Goal: Task Accomplishment & Management: Manage account settings

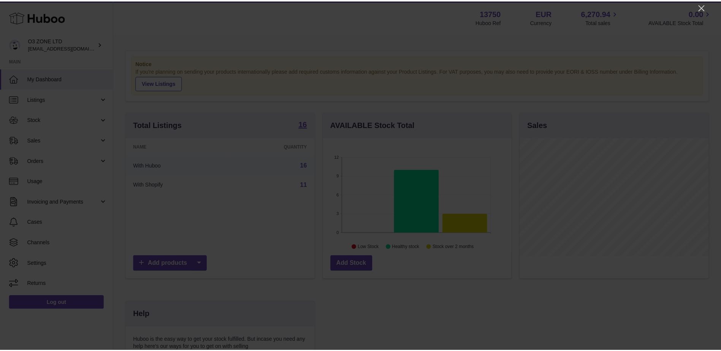
scroll to position [119, 190]
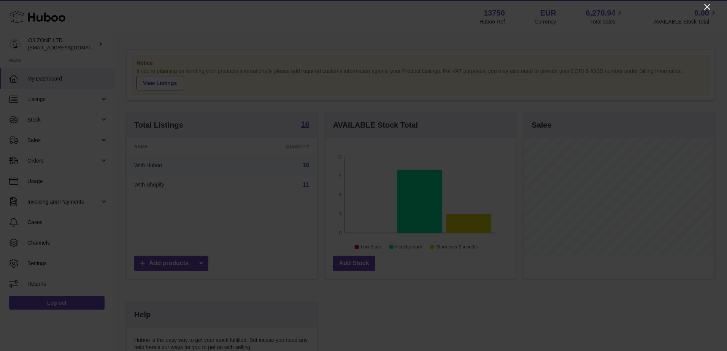
click at [706, 7] on icon "Close" at bounding box center [707, 6] width 9 height 9
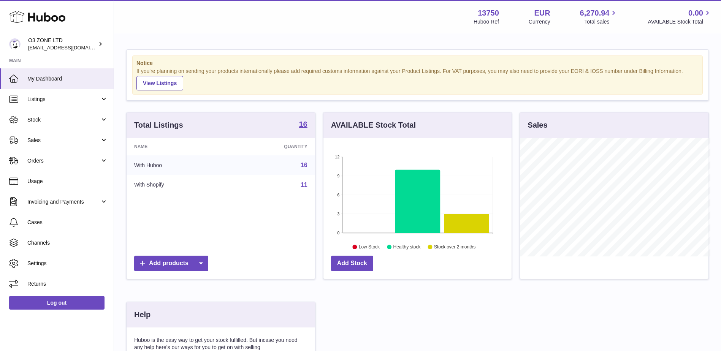
scroll to position [380203, 380133]
click at [37, 145] on link "Sales" at bounding box center [57, 140] width 114 height 21
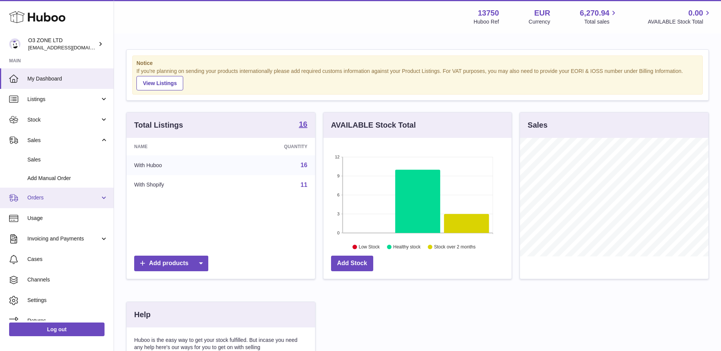
click at [46, 195] on span "Orders" at bounding box center [63, 197] width 73 height 7
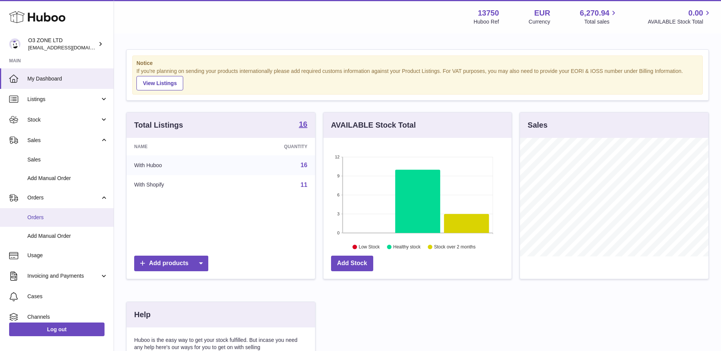
click at [45, 216] on span "Orders" at bounding box center [67, 217] width 81 height 7
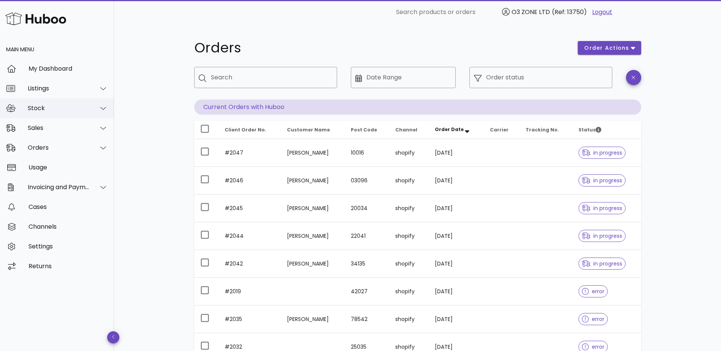
click at [45, 109] on div "Stock" at bounding box center [59, 108] width 62 height 7
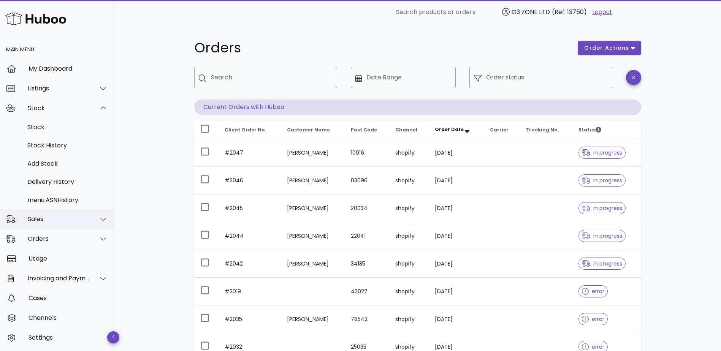
click at [48, 220] on div "Sales" at bounding box center [59, 219] width 62 height 7
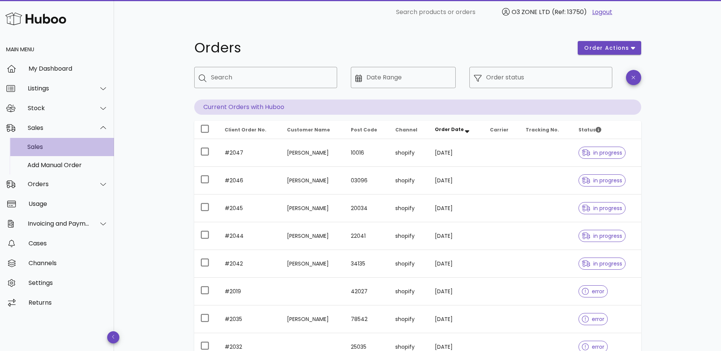
click at [46, 145] on div "Sales" at bounding box center [67, 146] width 81 height 7
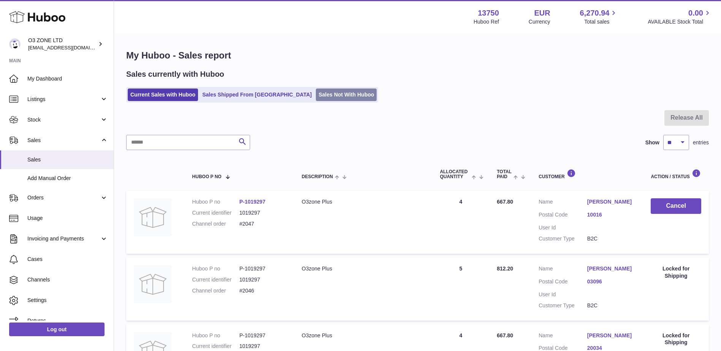
click at [316, 93] on link "Sales Not With Huboo" at bounding box center [346, 95] width 61 height 13
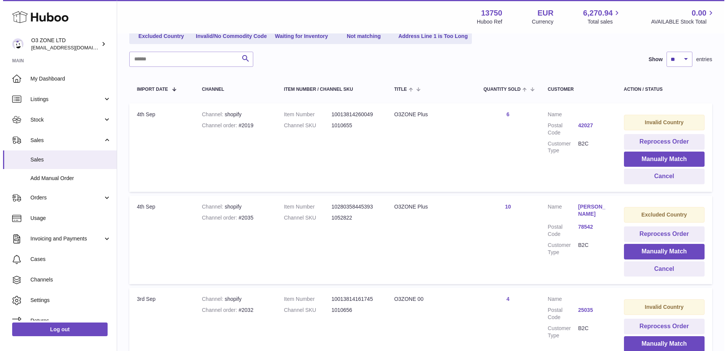
scroll to position [88, 0]
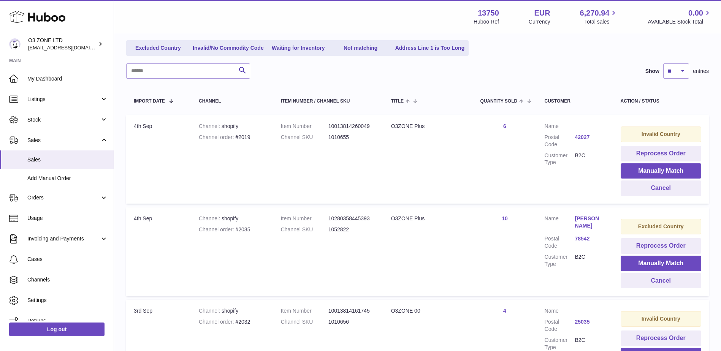
click at [583, 239] on link "78542" at bounding box center [590, 238] width 30 height 7
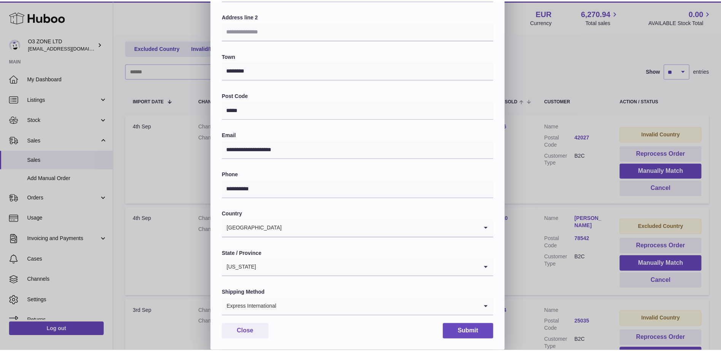
scroll to position [106, 0]
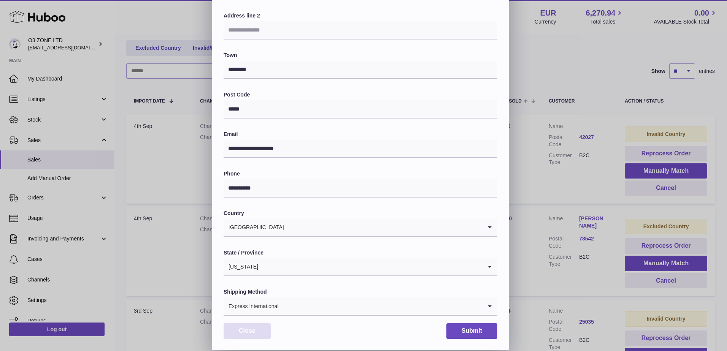
drag, startPoint x: 237, startPoint y: 328, endPoint x: 337, endPoint y: 323, distance: 100.5
click at [237, 328] on button "Close" at bounding box center [247, 332] width 47 height 16
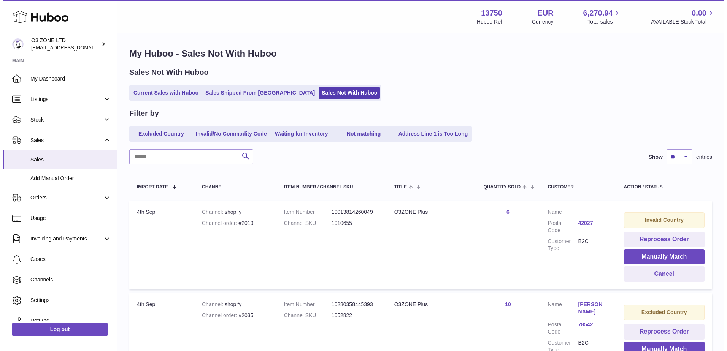
scroll to position [0, 0]
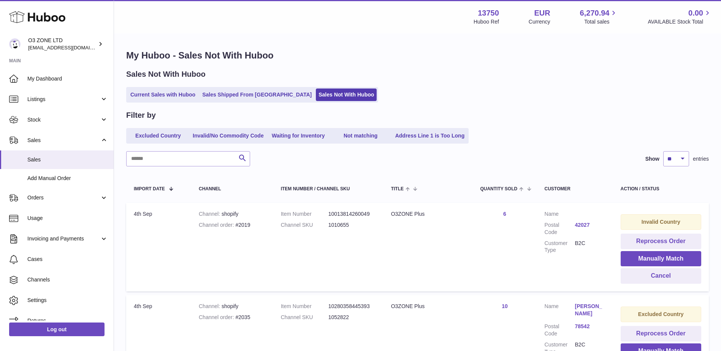
click at [585, 223] on link "42027" at bounding box center [590, 225] width 30 height 7
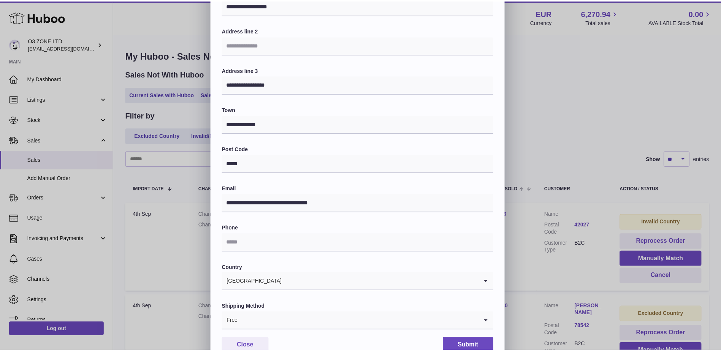
scroll to position [106, 0]
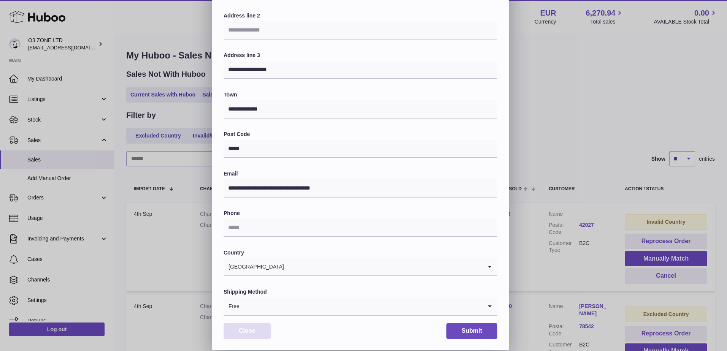
click at [249, 328] on button "Close" at bounding box center [247, 332] width 47 height 16
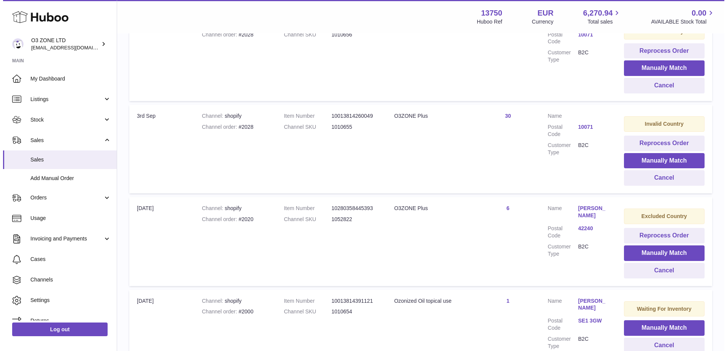
scroll to position [354, 0]
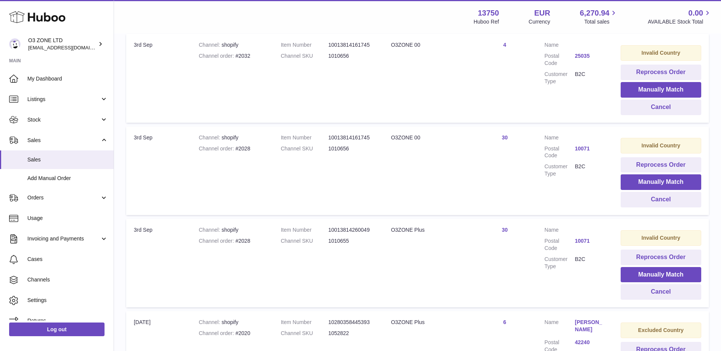
click at [585, 240] on link "10071" at bounding box center [590, 241] width 30 height 7
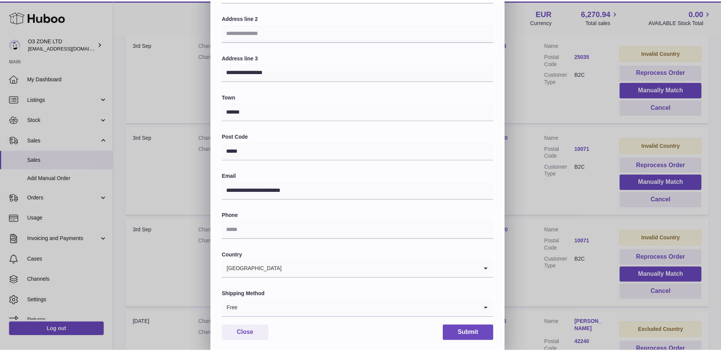
scroll to position [106, 0]
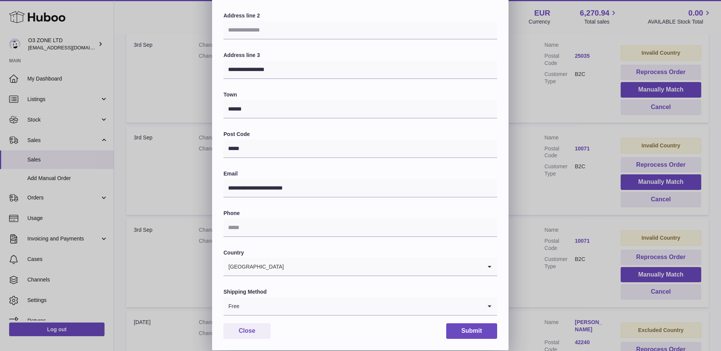
click at [601, 278] on div "**********" at bounding box center [360, 122] width 721 height 456
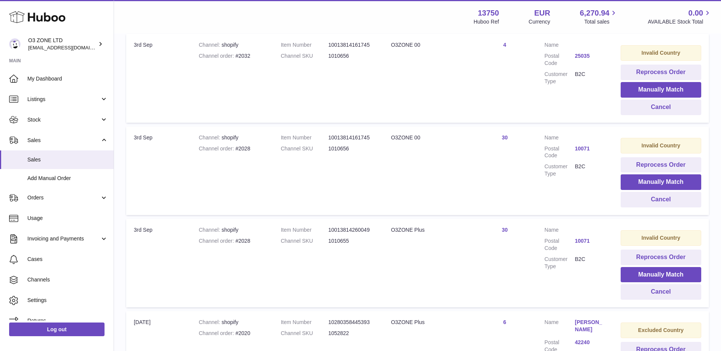
drag, startPoint x: 586, startPoint y: 143, endPoint x: 586, endPoint y: 147, distance: 4.2
click at [586, 147] on dl "Customer Name Postal Code 10071 Customer Type B2C" at bounding box center [575, 157] width 61 height 47
drag, startPoint x: 586, startPoint y: 147, endPoint x: 515, endPoint y: 177, distance: 76.9
click at [515, 177] on td "Quantity Sold 30" at bounding box center [505, 171] width 64 height 89
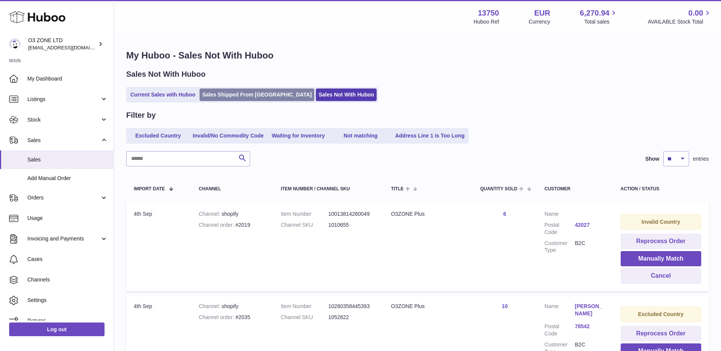
click at [228, 97] on link "Sales Shipped From [GEOGRAPHIC_DATA]" at bounding box center [257, 95] width 115 height 13
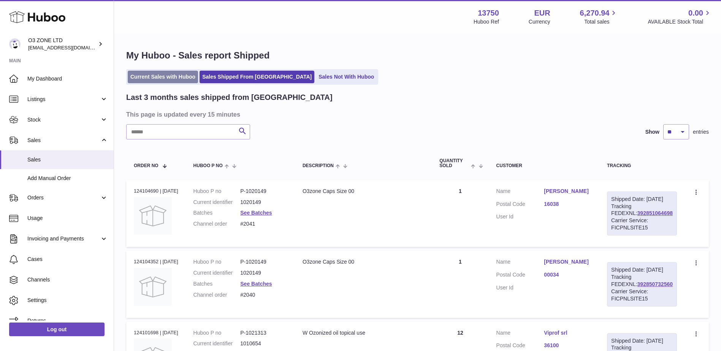
click at [178, 74] on link "Current Sales with Huboo" at bounding box center [163, 77] width 70 height 13
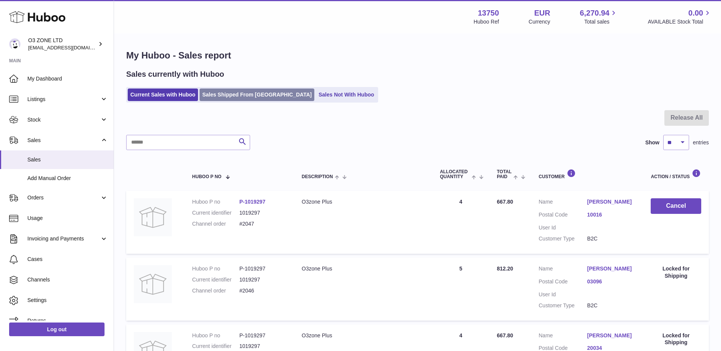
click at [250, 94] on link "Sales Shipped From [GEOGRAPHIC_DATA]" at bounding box center [257, 95] width 115 height 13
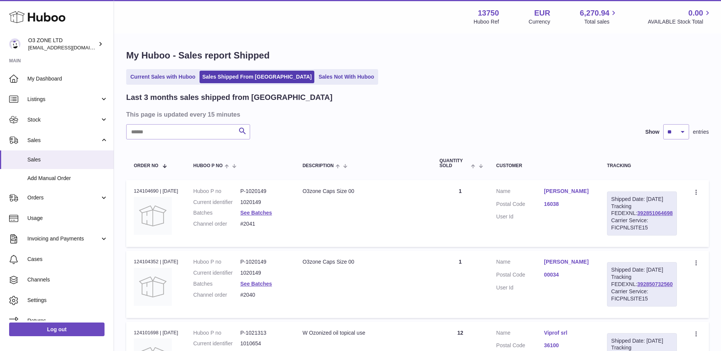
click at [292, 70] on ul "Current Sales with Huboo Sales Shipped From Huboo Sales Not With Huboo" at bounding box center [252, 77] width 252 height 16
click at [316, 74] on link "Sales Not With Huboo" at bounding box center [346, 77] width 61 height 13
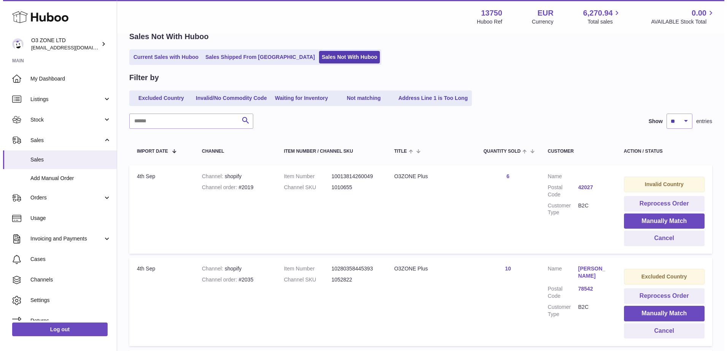
scroll to position [38, 0]
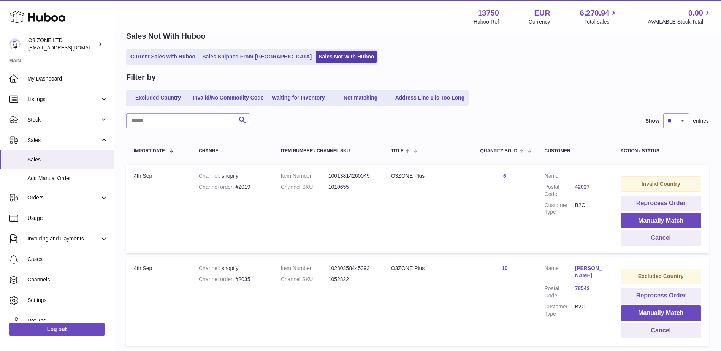
click at [586, 185] on link "42027" at bounding box center [590, 187] width 30 height 7
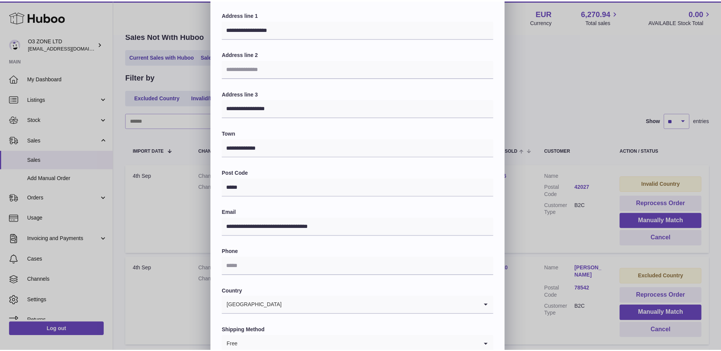
scroll to position [0, 0]
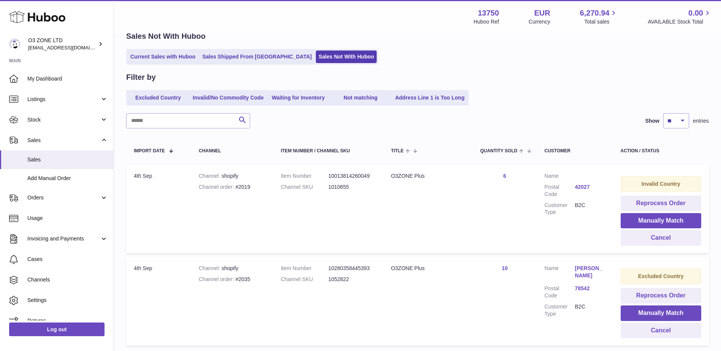
click at [621, 97] on div "**********" at bounding box center [360, 228] width 721 height 456
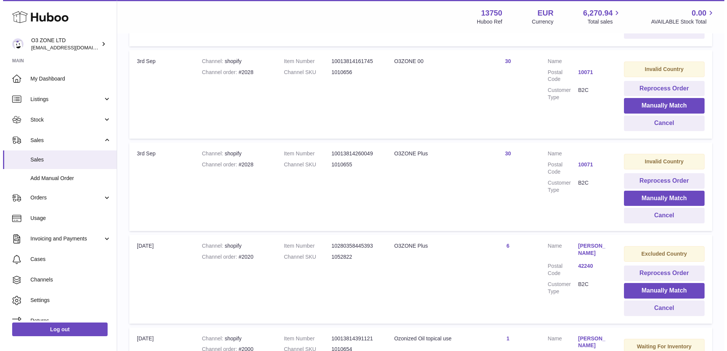
scroll to position [430, 0]
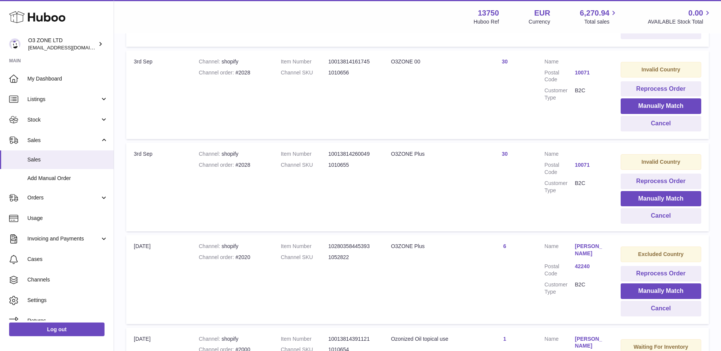
click at [582, 162] on link "10071" at bounding box center [590, 165] width 30 height 7
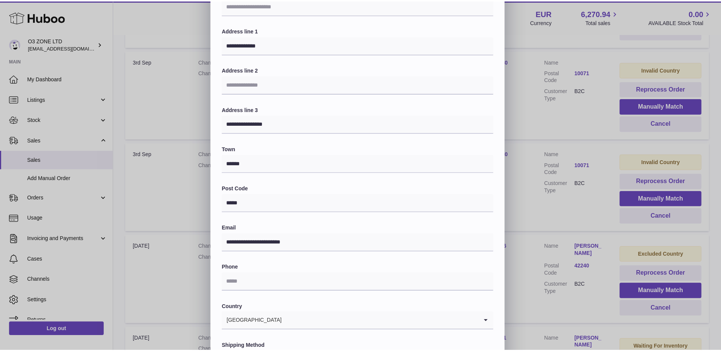
scroll to position [0, 0]
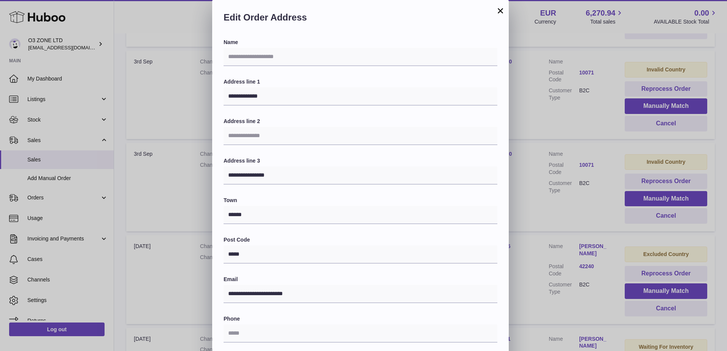
click at [561, 210] on div "**********" at bounding box center [363, 228] width 727 height 456
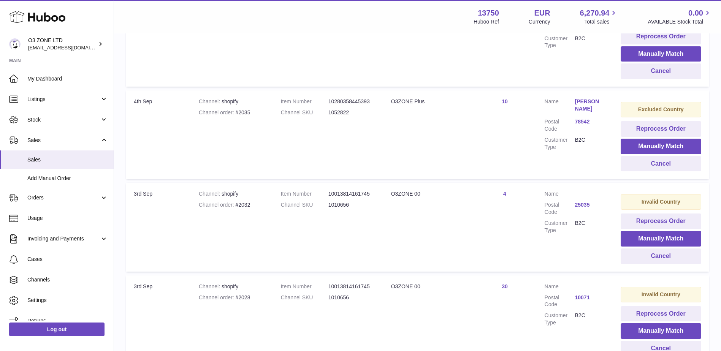
scroll to position [202, 0]
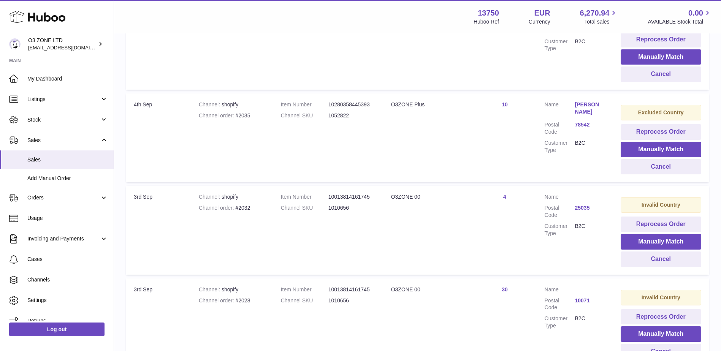
click at [585, 208] on link "25035" at bounding box center [590, 208] width 30 height 7
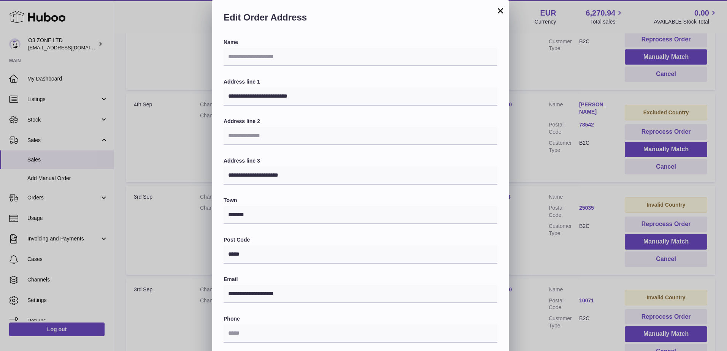
click at [499, 9] on button "×" at bounding box center [500, 10] width 9 height 9
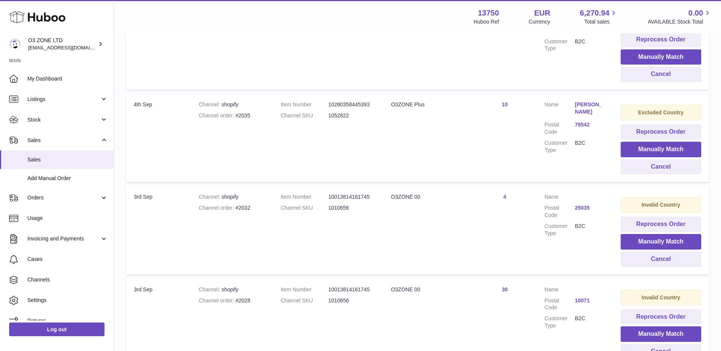
click at [585, 207] on link "25035" at bounding box center [590, 208] width 30 height 7
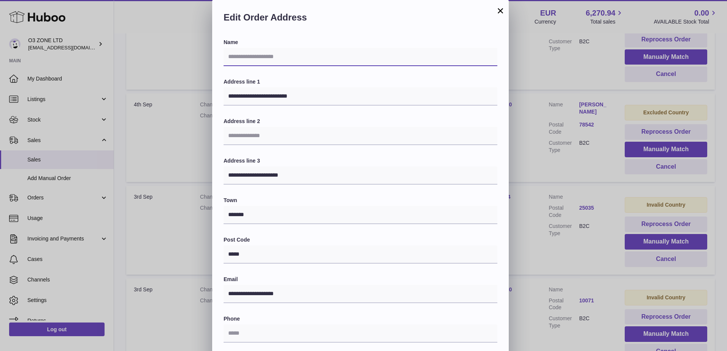
click at [274, 54] on input "text" at bounding box center [361, 57] width 274 height 18
paste input "**********"
type input "**********"
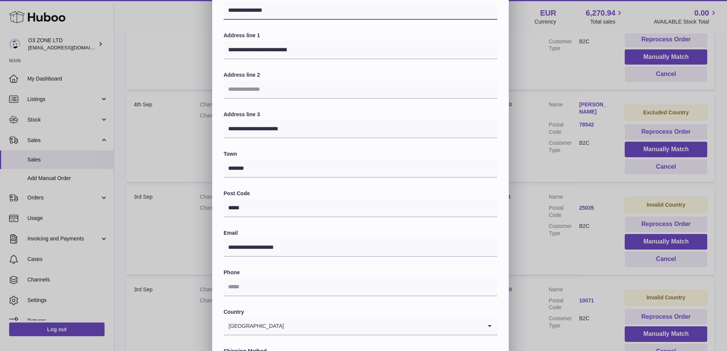
scroll to position [30, 0]
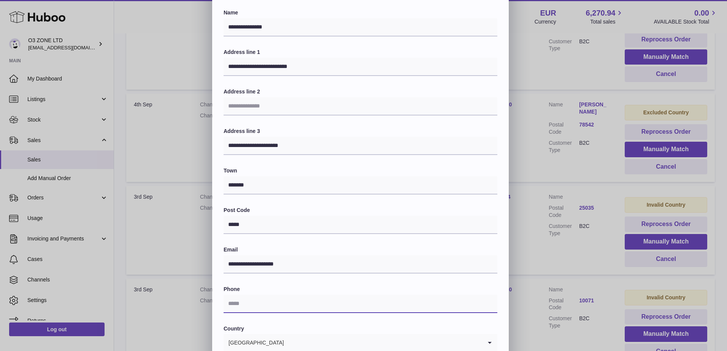
click at [269, 301] on input "text" at bounding box center [361, 304] width 274 height 18
paste input "**********"
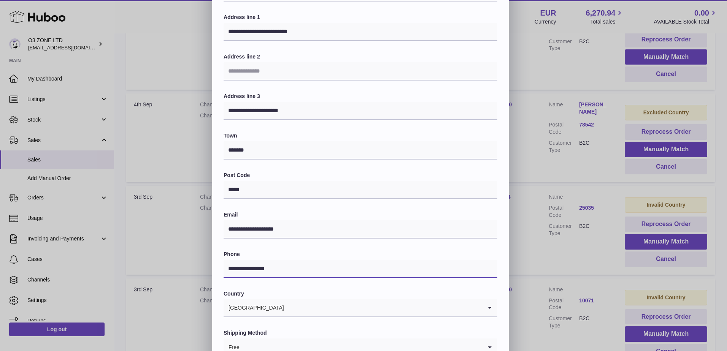
scroll to position [0, 0]
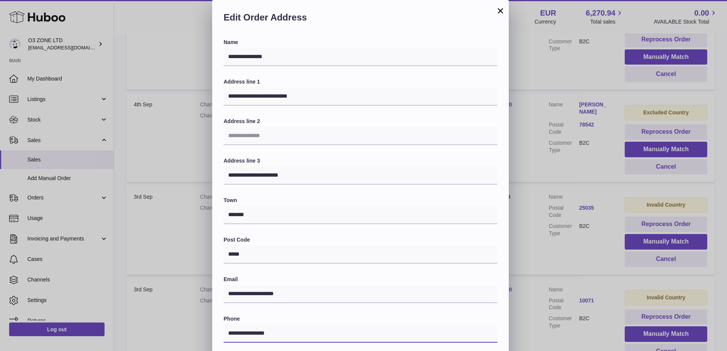
type input "**********"
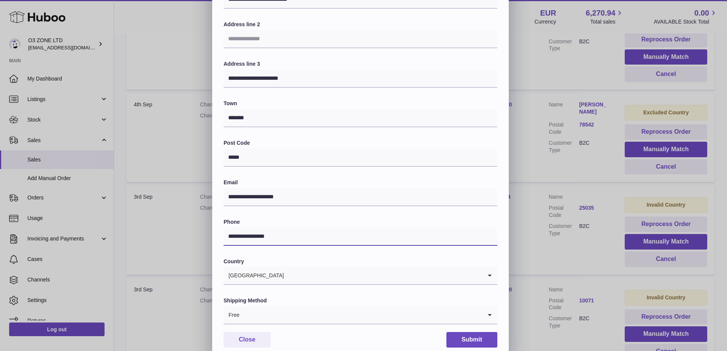
scroll to position [106, 0]
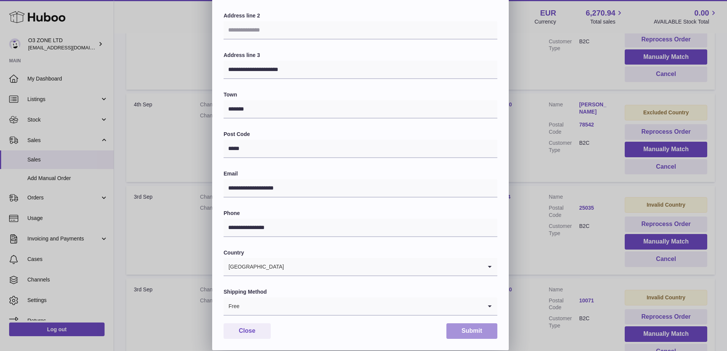
click at [471, 332] on button "Submit" at bounding box center [471, 332] width 51 height 16
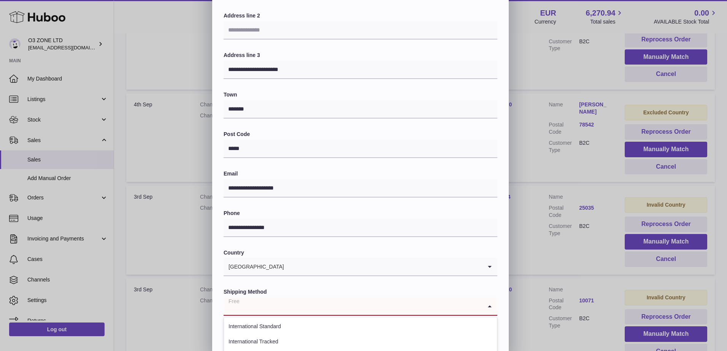
click at [255, 305] on input "Search for option" at bounding box center [353, 306] width 259 height 17
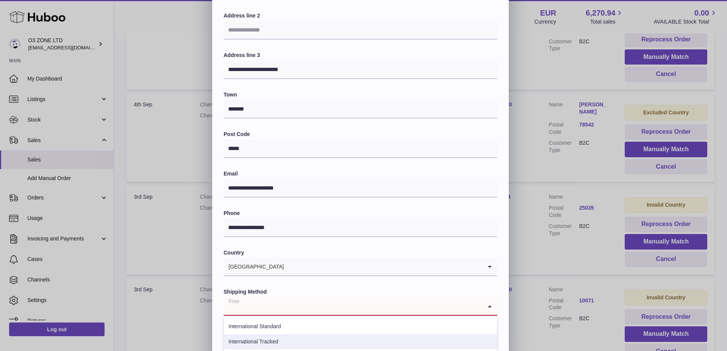
click at [280, 340] on li "International Tracked" at bounding box center [360, 342] width 273 height 15
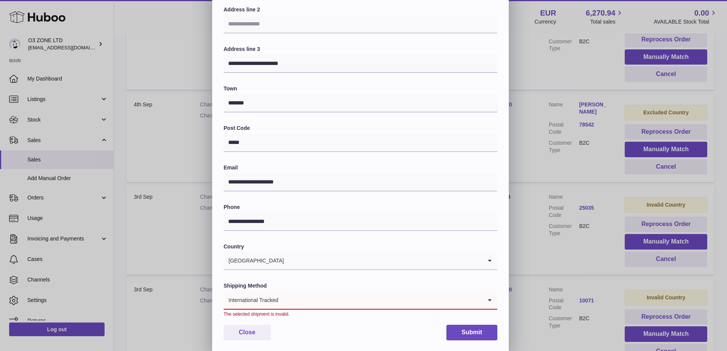
scroll to position [113, 0]
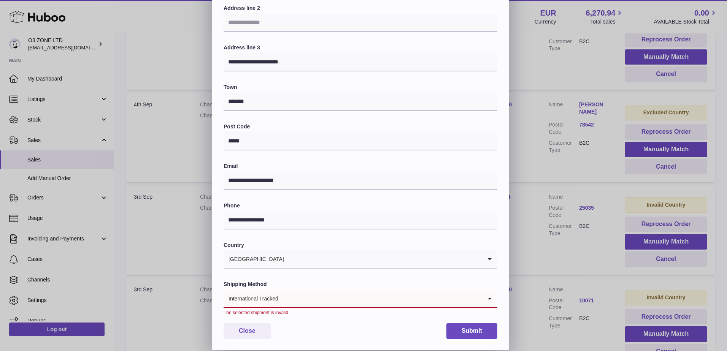
click at [280, 293] on input "Search for option" at bounding box center [380, 298] width 203 height 17
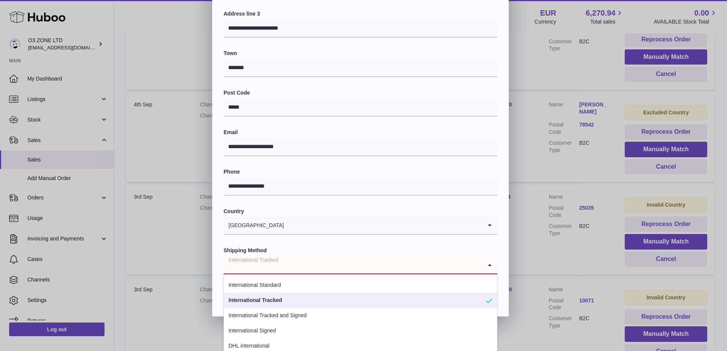
scroll to position [189, 0]
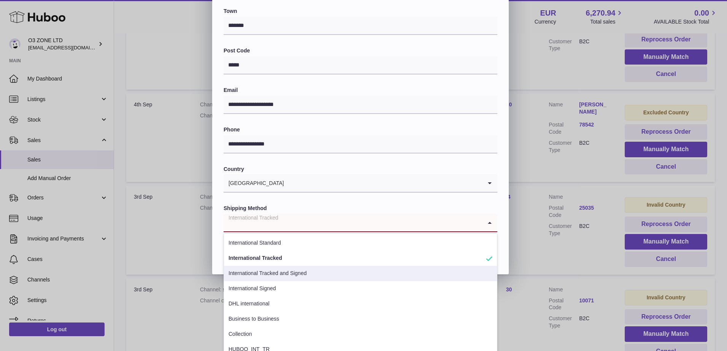
click at [288, 273] on li "International Tracked and Signed" at bounding box center [360, 273] width 273 height 15
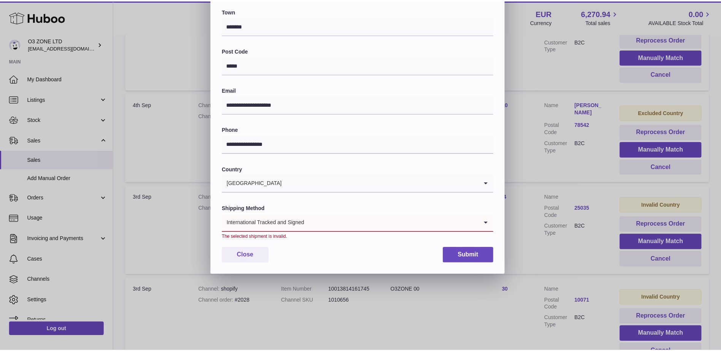
scroll to position [113, 0]
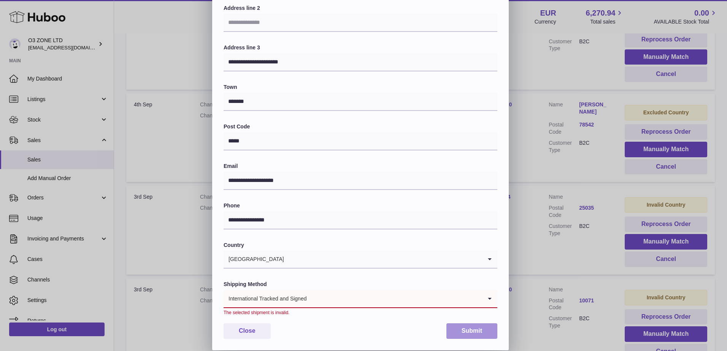
click at [475, 326] on button "Submit" at bounding box center [471, 332] width 51 height 16
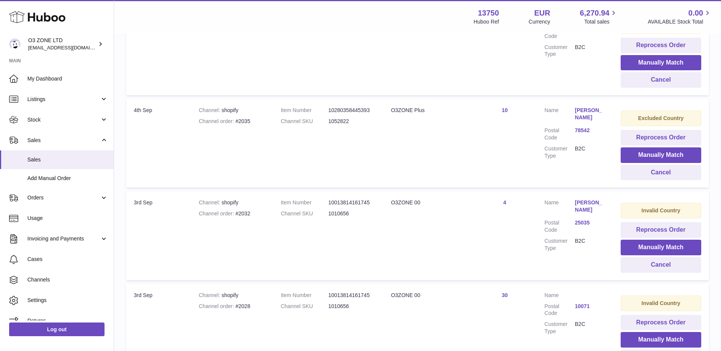
scroll to position [240, 0]
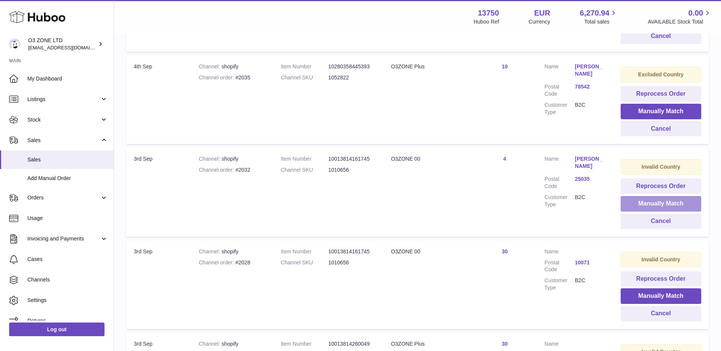
click at [662, 202] on button "Manually Match" at bounding box center [661, 204] width 81 height 16
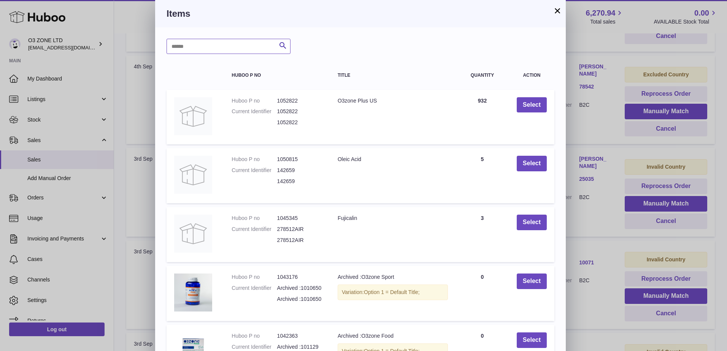
click at [202, 48] on input "text" at bounding box center [229, 46] width 124 height 15
type input "**"
click at [282, 47] on icon "submit" at bounding box center [282, 46] width 9 height 10
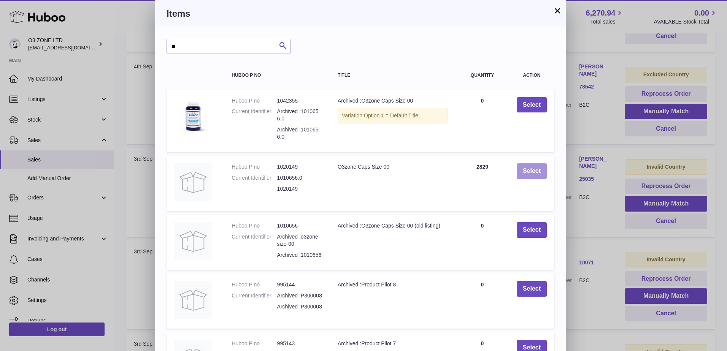
click at [529, 171] on button "Select" at bounding box center [532, 172] width 30 height 16
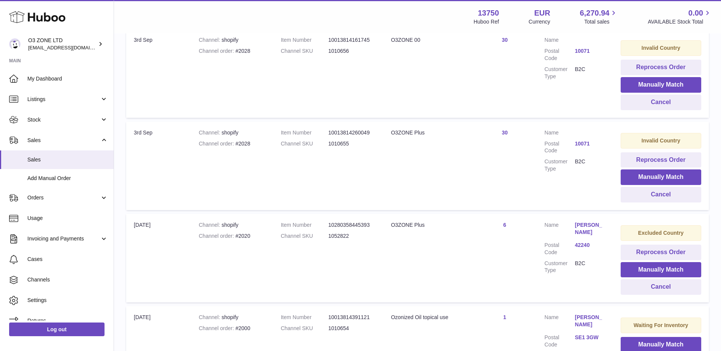
scroll to position [354, 0]
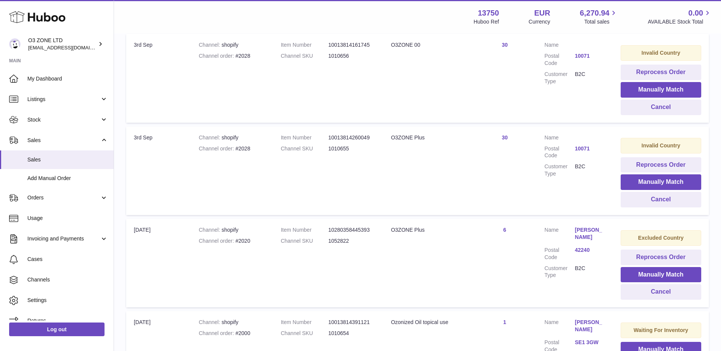
click at [583, 148] on link "10071" at bounding box center [590, 148] width 30 height 7
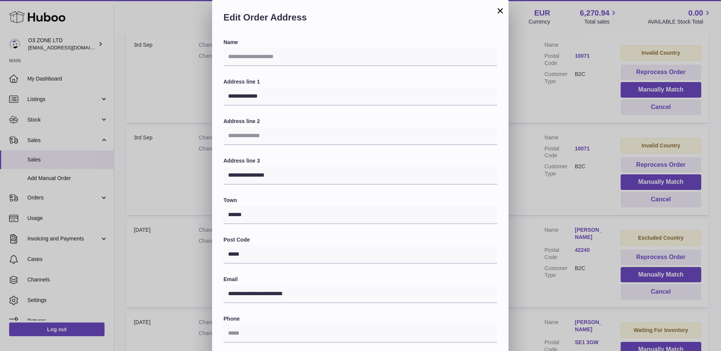
click at [537, 195] on div "**********" at bounding box center [360, 228] width 721 height 456
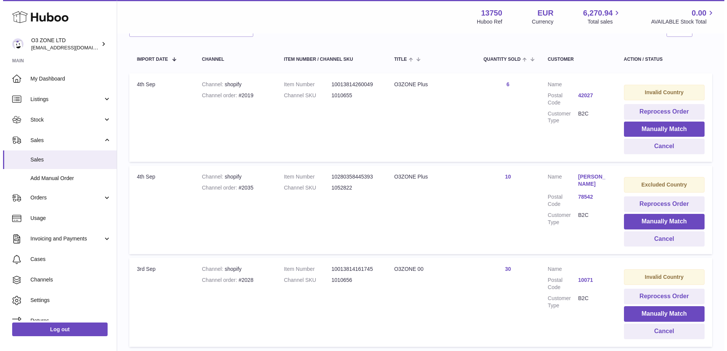
scroll to position [126, 0]
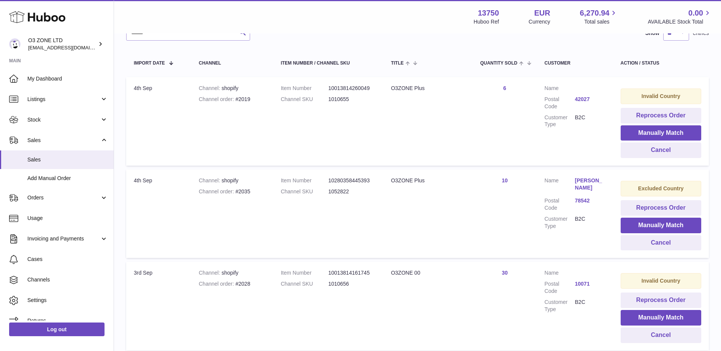
click at [582, 198] on link "78542" at bounding box center [590, 200] width 30 height 7
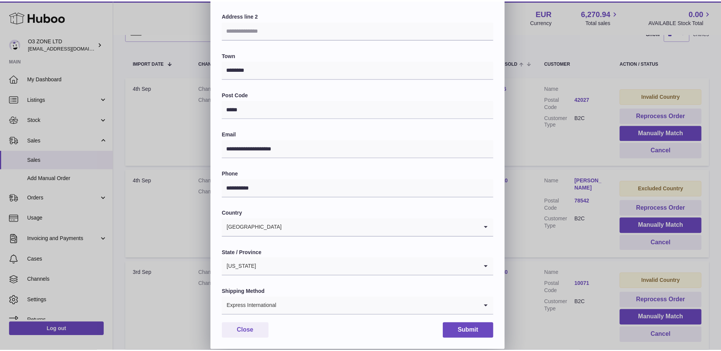
scroll to position [0, 0]
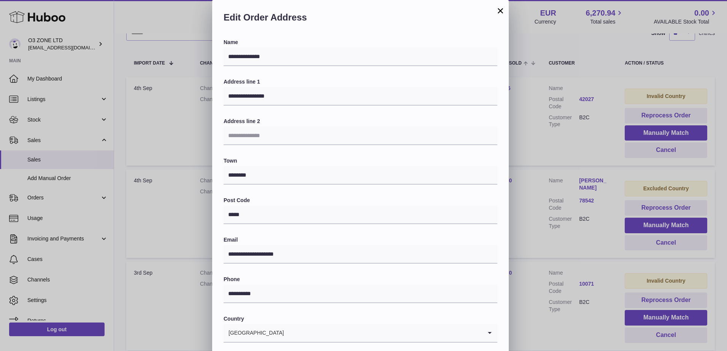
click at [497, 8] on button "×" at bounding box center [500, 10] width 9 height 9
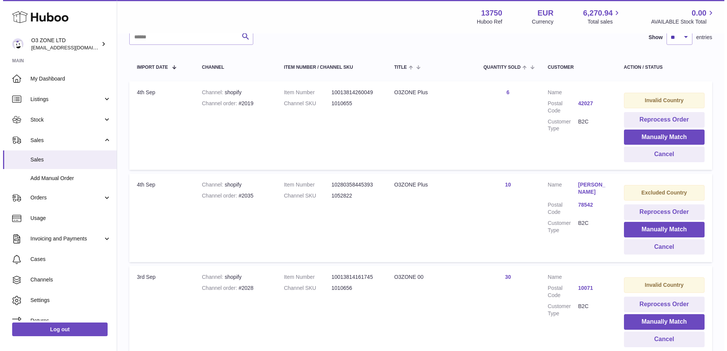
scroll to position [50, 0]
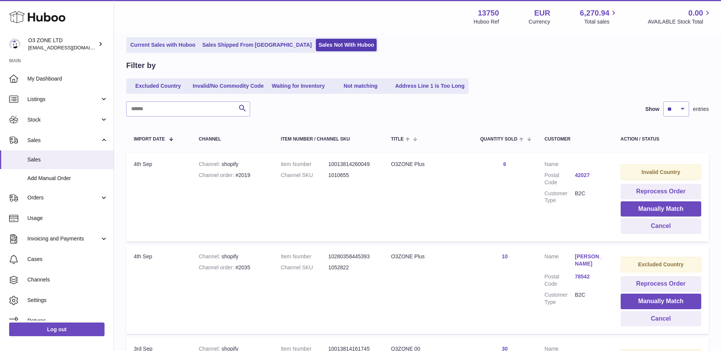
click at [587, 173] on link "42027" at bounding box center [590, 175] width 30 height 7
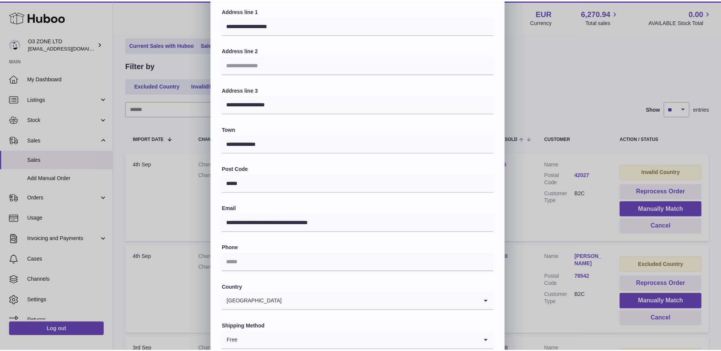
scroll to position [0, 0]
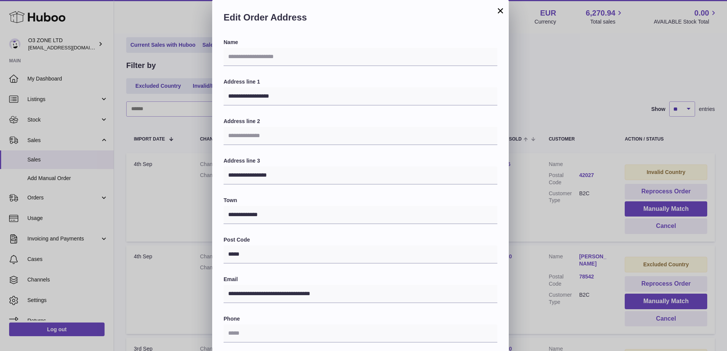
click at [496, 13] on button "×" at bounding box center [500, 10] width 9 height 9
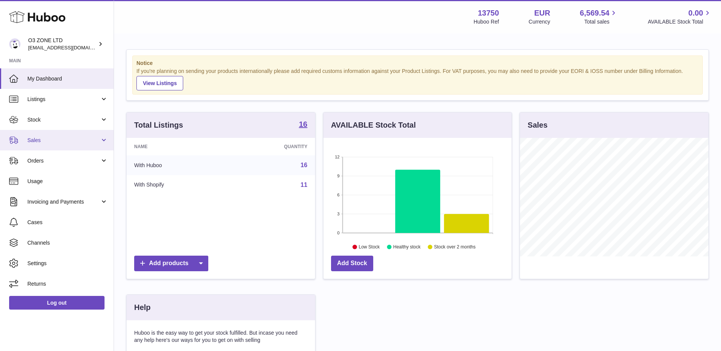
scroll to position [119, 188]
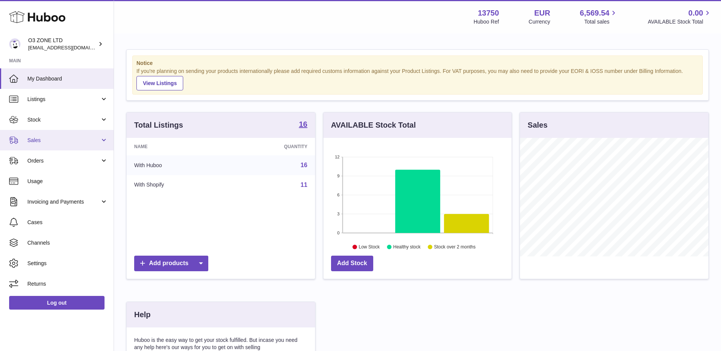
click at [33, 136] on link "Sales" at bounding box center [57, 140] width 114 height 21
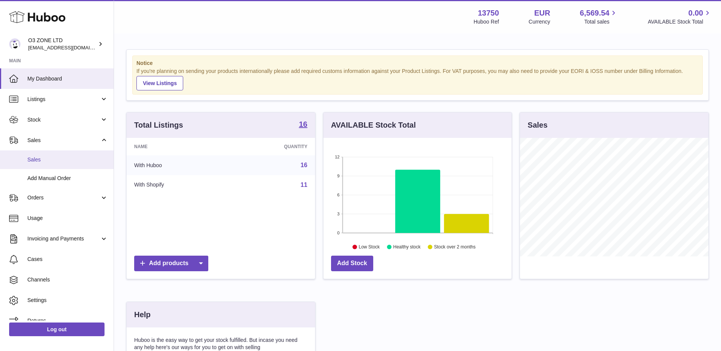
click at [62, 162] on span "Sales" at bounding box center [67, 159] width 81 height 7
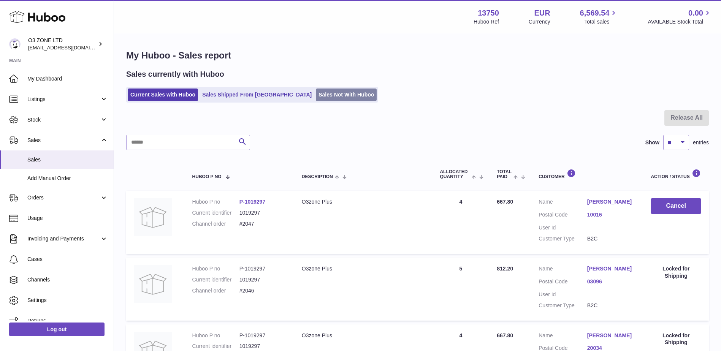
click at [326, 95] on link "Sales Not With Huboo" at bounding box center [346, 95] width 61 height 13
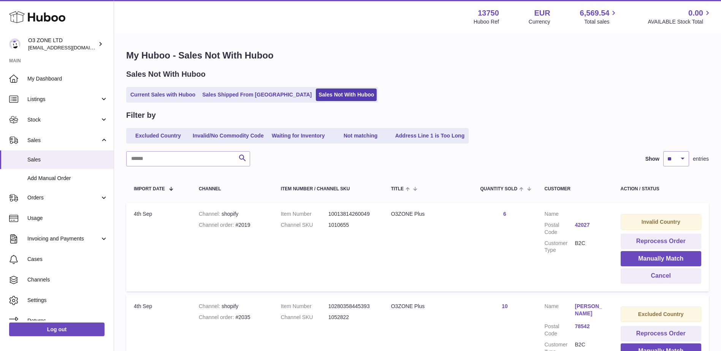
click at [589, 224] on link "42027" at bounding box center [590, 225] width 30 height 7
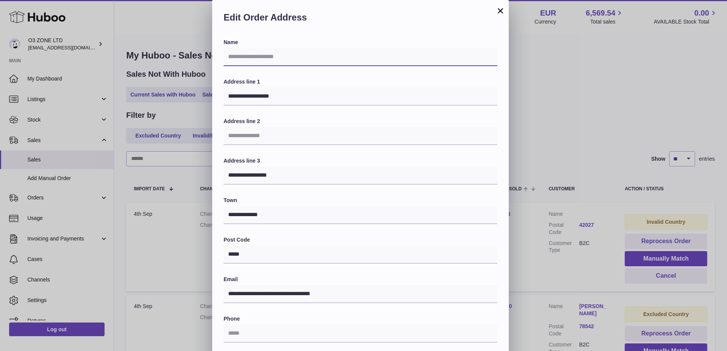
click at [260, 56] on input "text" at bounding box center [361, 57] width 274 height 18
paste input "**********"
type input "**********"
click at [411, 79] on label "Address line 1" at bounding box center [361, 81] width 274 height 7
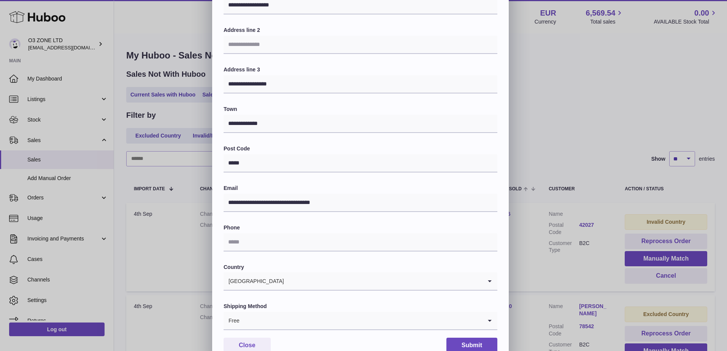
scroll to position [106, 0]
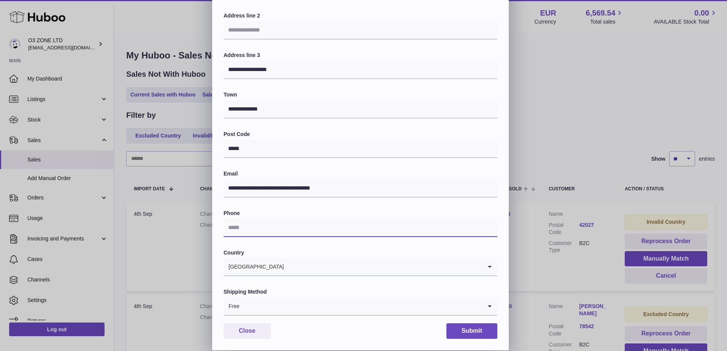
click at [254, 224] on input "text" at bounding box center [361, 228] width 274 height 18
paste input "**********"
type input "**********"
click at [427, 249] on div "**********" at bounding box center [361, 124] width 274 height 383
click at [330, 307] on input "Search for option" at bounding box center [361, 306] width 242 height 17
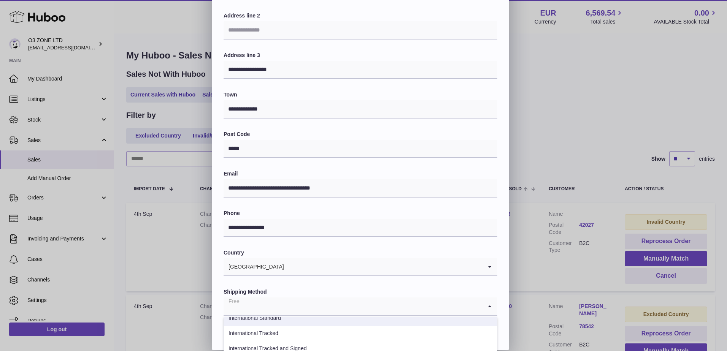
scroll to position [2, 0]
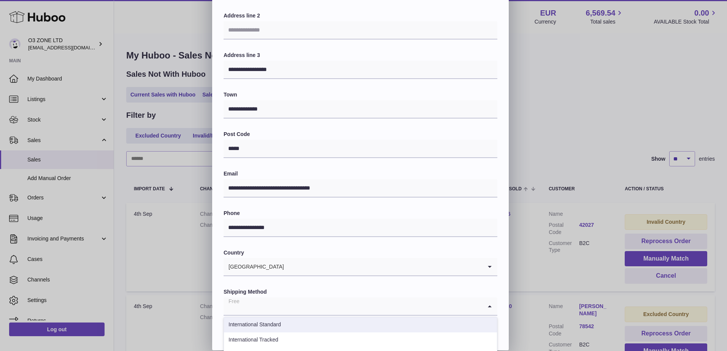
click at [348, 327] on li "International Standard" at bounding box center [360, 325] width 273 height 15
click at [370, 314] on input "Search for option" at bounding box center [353, 306] width 259 height 17
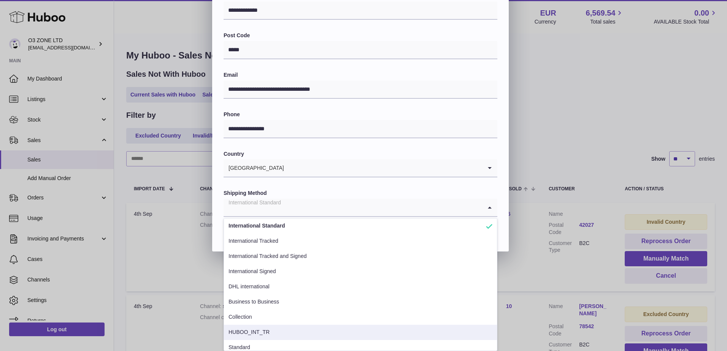
scroll to position [0, 0]
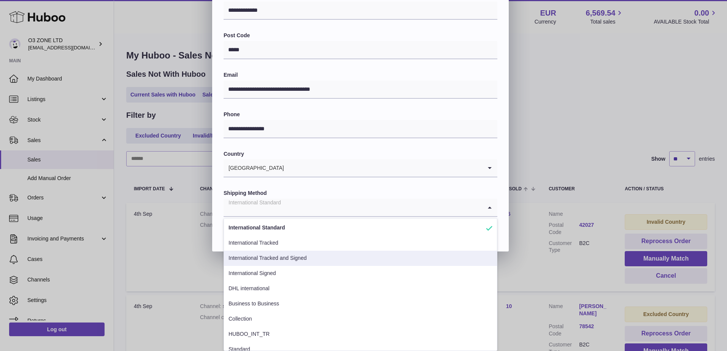
drag, startPoint x: 314, startPoint y: 259, endPoint x: 320, endPoint y: 259, distance: 5.7
click at [316, 259] on li "International Tracked and Signed" at bounding box center [360, 258] width 273 height 15
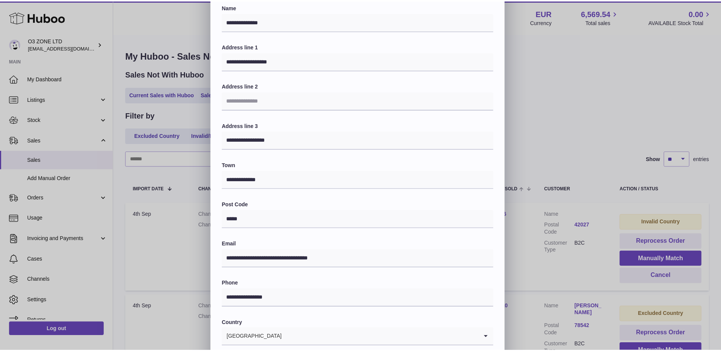
scroll to position [106, 0]
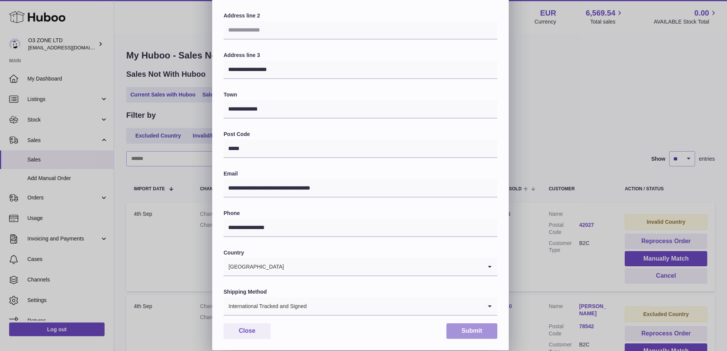
drag, startPoint x: 475, startPoint y: 332, endPoint x: 491, endPoint y: 350, distance: 24.2
click at [475, 332] on button "Submit" at bounding box center [471, 332] width 51 height 16
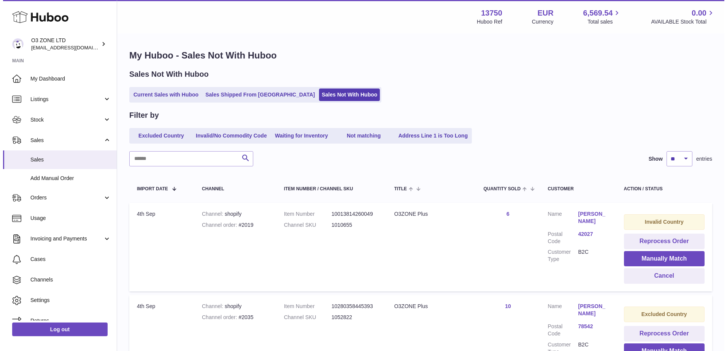
scroll to position [38, 0]
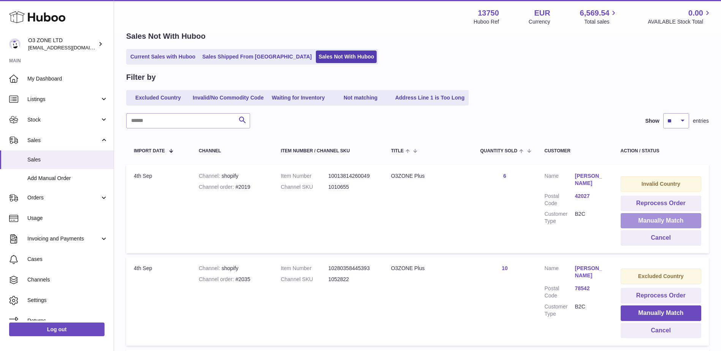
click at [668, 221] on button "Manually Match" at bounding box center [661, 221] width 81 height 16
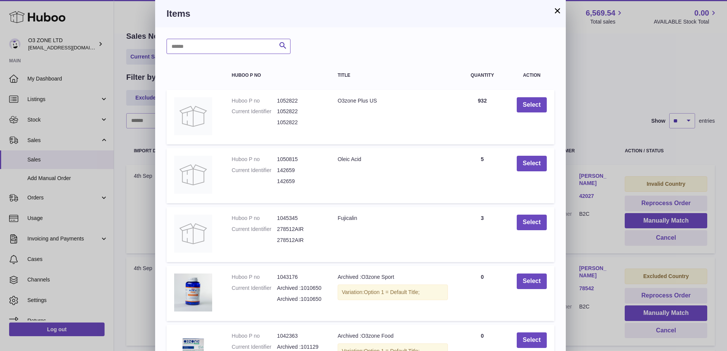
click at [204, 46] on input "text" at bounding box center [229, 46] width 124 height 15
type input "****"
drag, startPoint x: 282, startPoint y: 42, endPoint x: 289, endPoint y: 50, distance: 10.5
click at [282, 43] on icon "submit" at bounding box center [282, 46] width 9 height 10
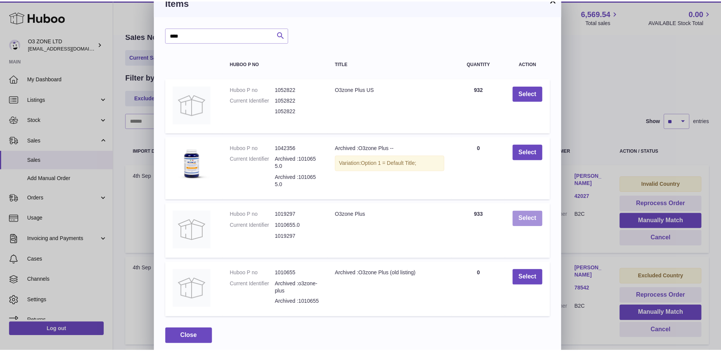
scroll to position [17, 0]
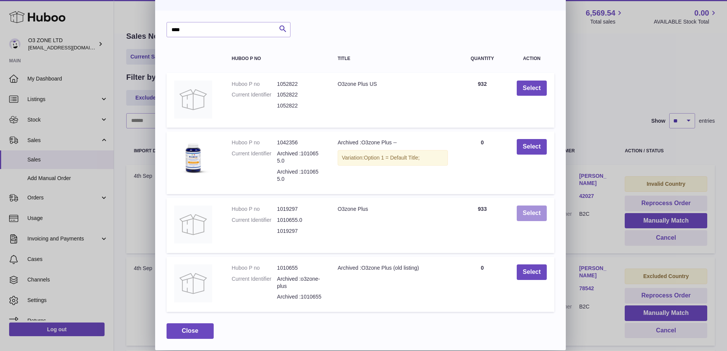
click at [535, 213] on button "Select" at bounding box center [532, 214] width 30 height 16
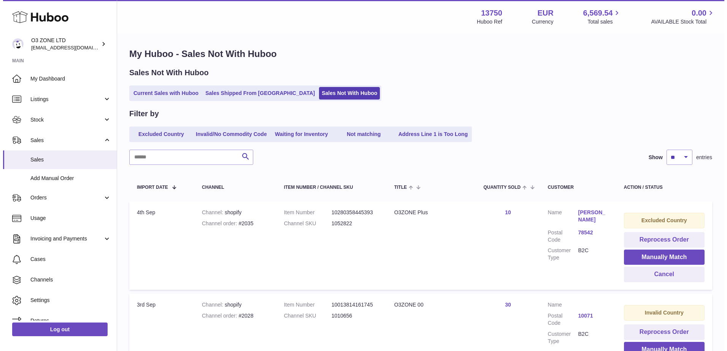
scroll to position [0, 0]
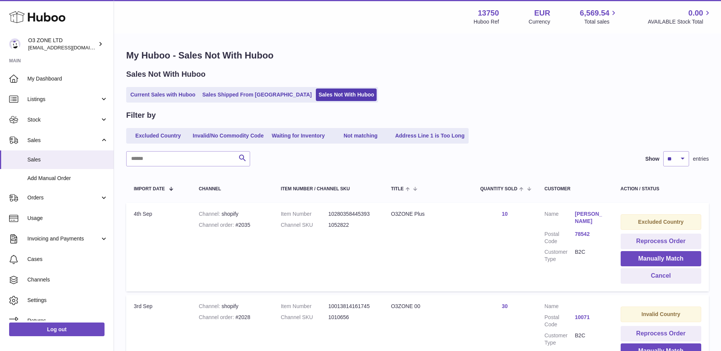
click at [596, 213] on link "manuel salinas" at bounding box center [590, 218] width 30 height 14
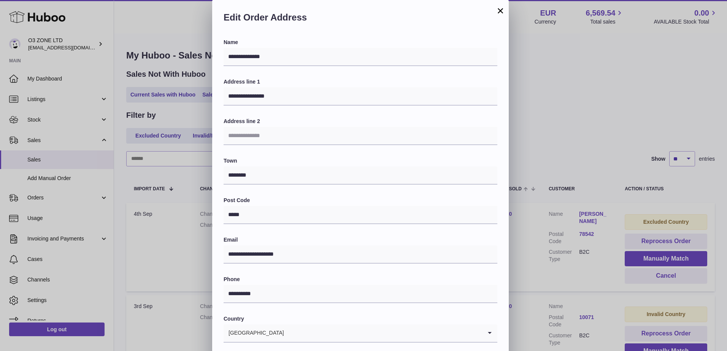
click at [618, 104] on div "**********" at bounding box center [363, 228] width 727 height 456
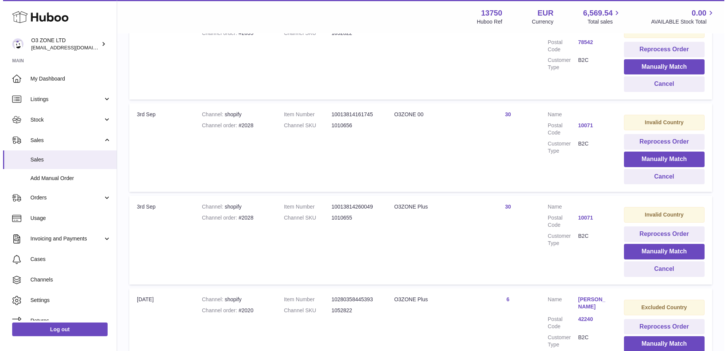
scroll to position [190, 0]
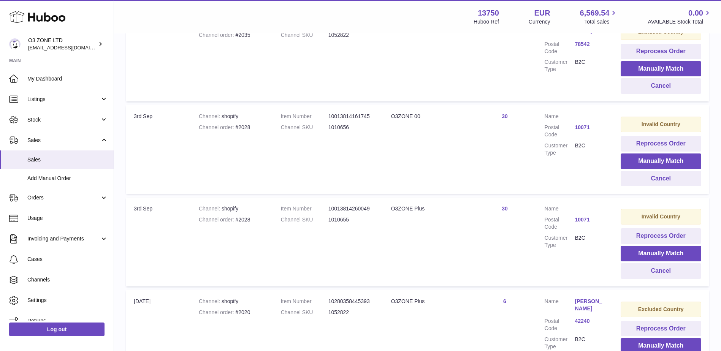
click at [587, 303] on link "Jason Hancock" at bounding box center [590, 305] width 30 height 14
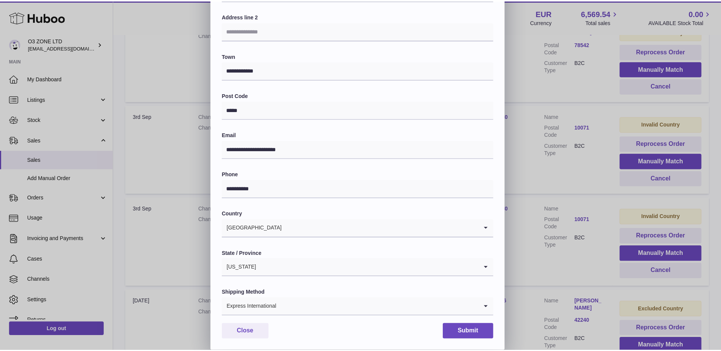
scroll to position [106, 0]
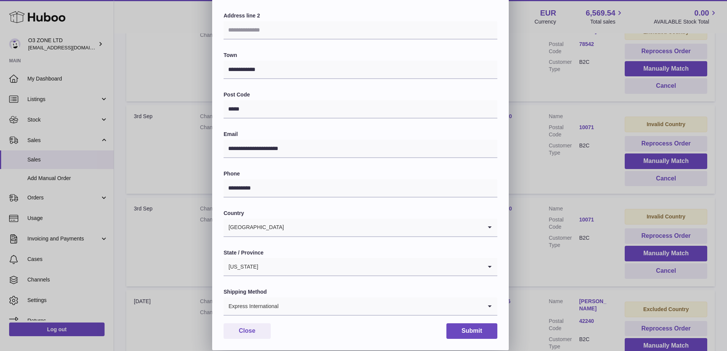
click at [557, 178] on div "**********" at bounding box center [363, 122] width 727 height 456
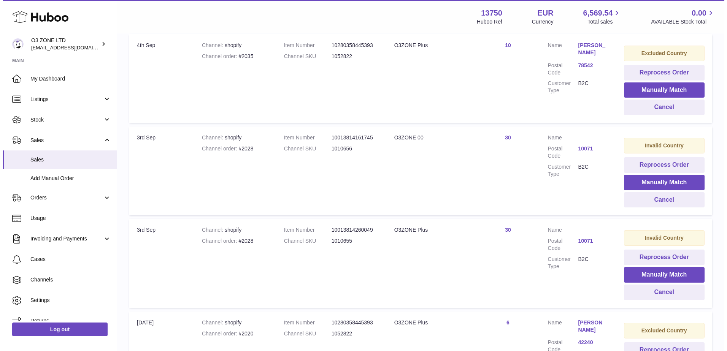
scroll to position [0, 0]
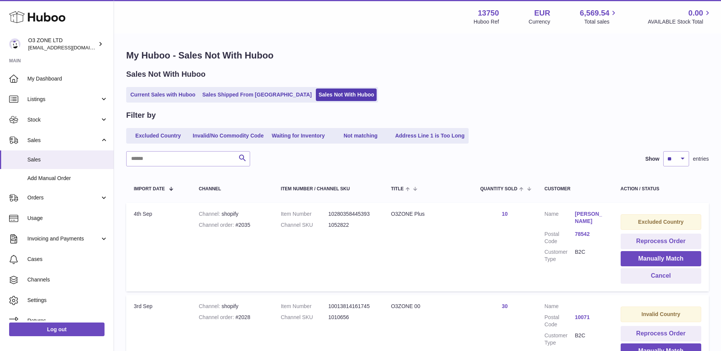
click at [585, 215] on link "manuel salinas" at bounding box center [590, 218] width 30 height 14
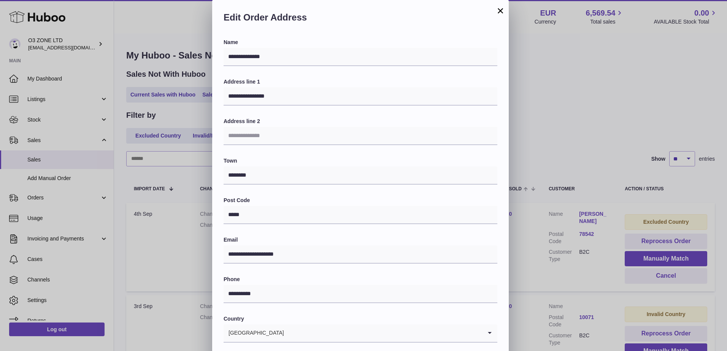
click at [536, 91] on div "**********" at bounding box center [363, 228] width 727 height 456
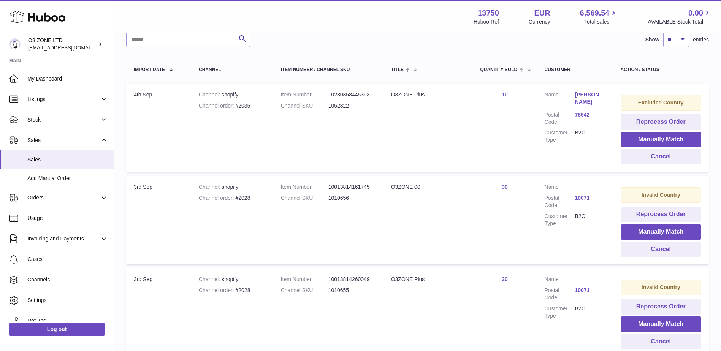
scroll to position [131, 0]
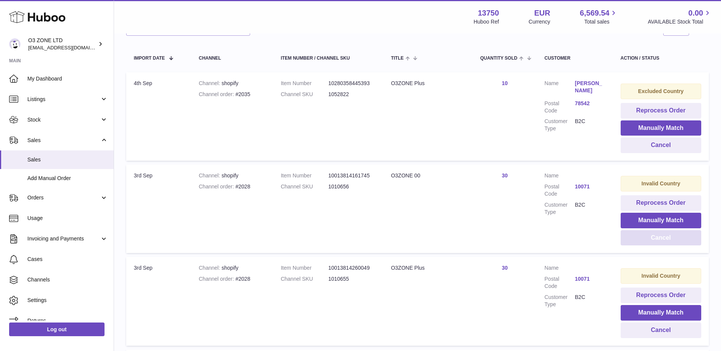
click at [656, 239] on button "Cancel" at bounding box center [661, 238] width 81 height 16
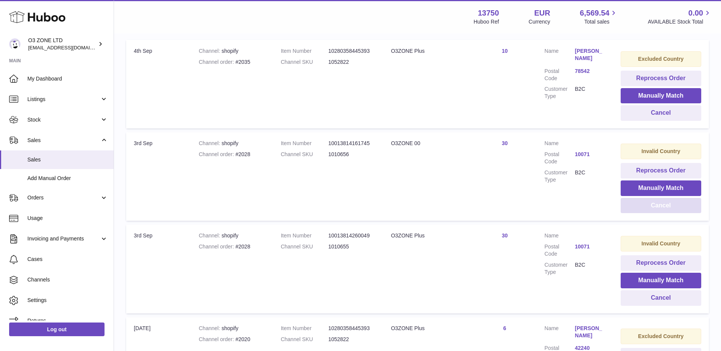
scroll to position [207, 0]
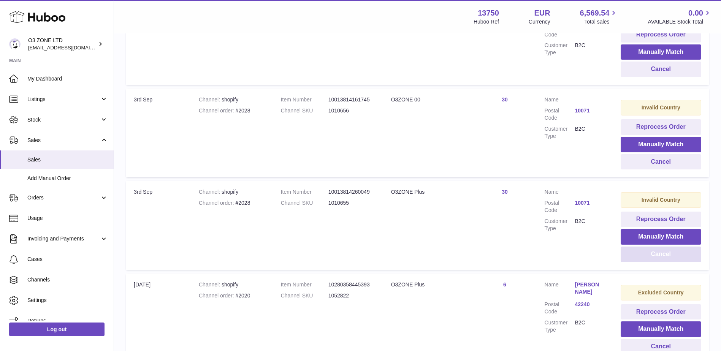
click at [653, 254] on button "Cancel" at bounding box center [661, 255] width 81 height 16
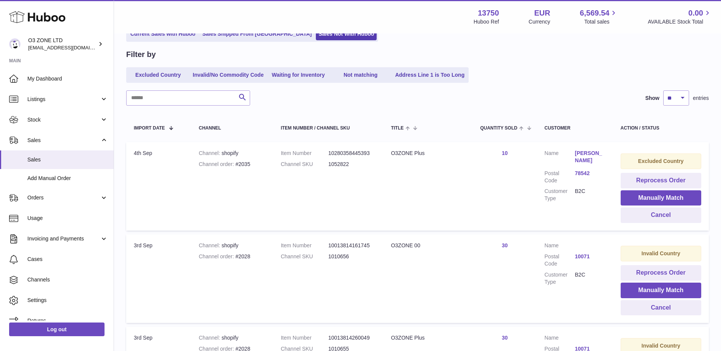
scroll to position [55, 0]
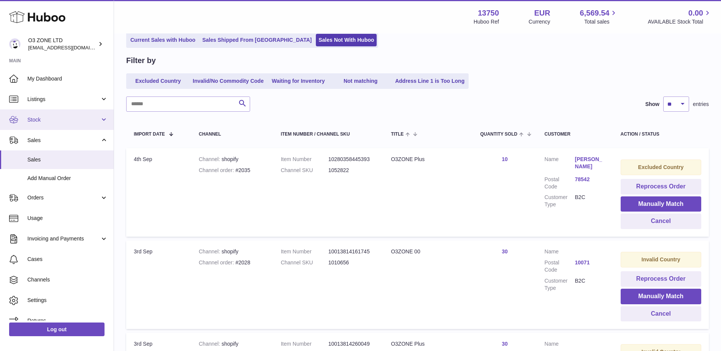
drag, startPoint x: 37, startPoint y: 116, endPoint x: 42, endPoint y: 118, distance: 5.4
click at [37, 116] on span "Stock" at bounding box center [63, 119] width 73 height 7
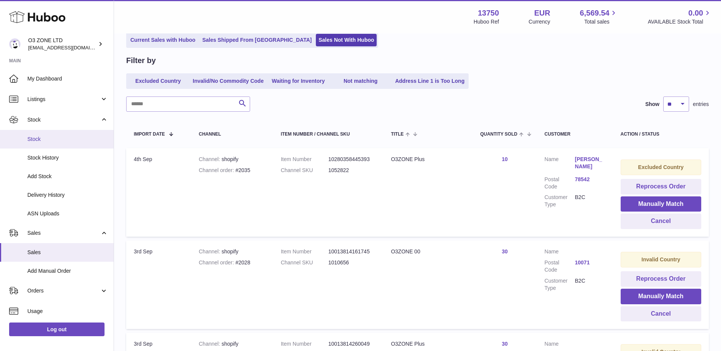
click at [40, 140] on span "Stock" at bounding box center [67, 139] width 81 height 7
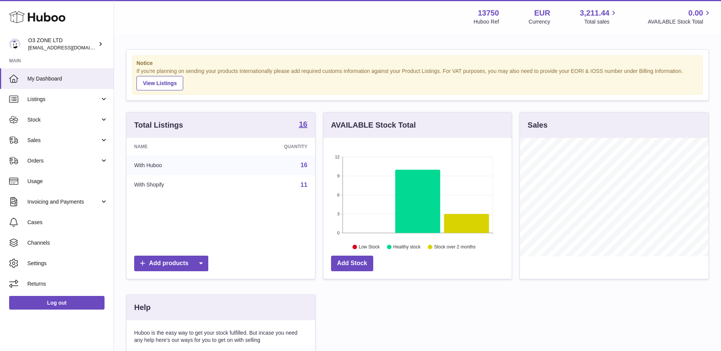
scroll to position [119, 188]
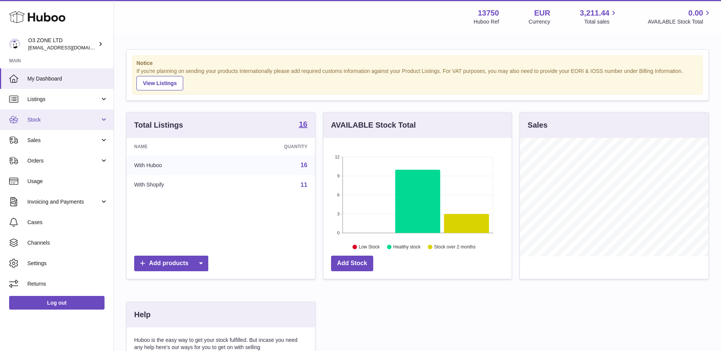
click at [60, 124] on link "Stock" at bounding box center [57, 120] width 114 height 21
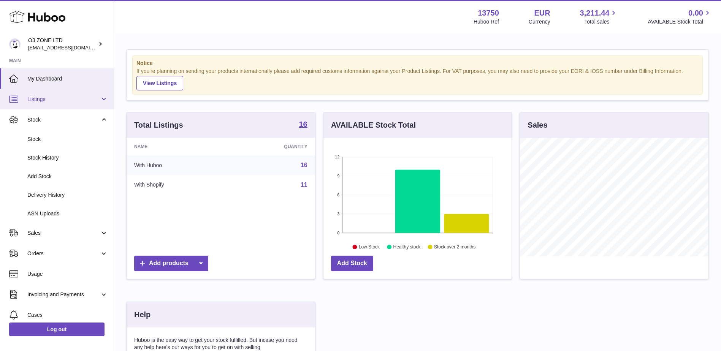
click at [52, 103] on link "Listings" at bounding box center [57, 99] width 114 height 21
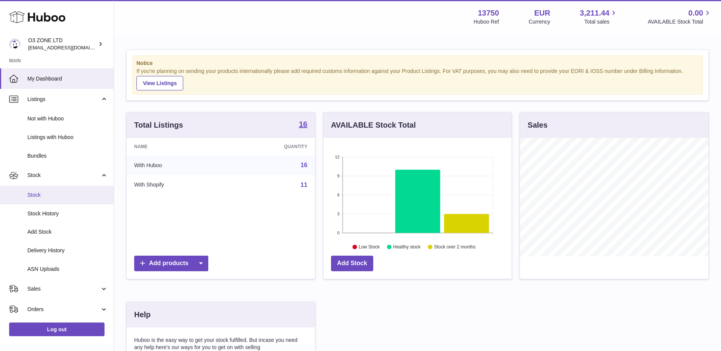
click at [38, 193] on span "Stock" at bounding box center [67, 195] width 81 height 7
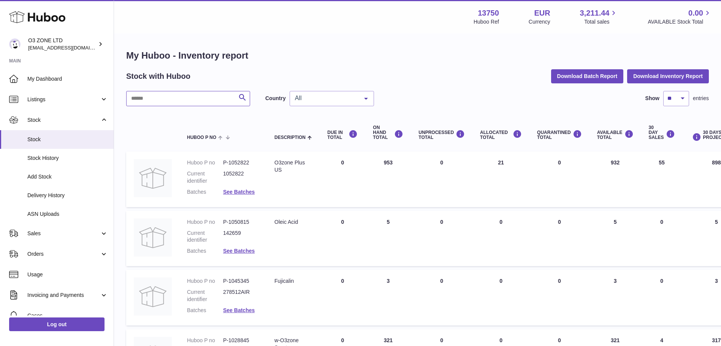
click at [214, 100] on input "text" at bounding box center [188, 98] width 124 height 15
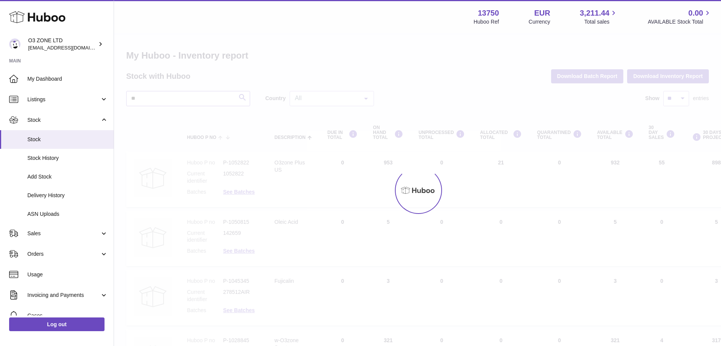
type input "*"
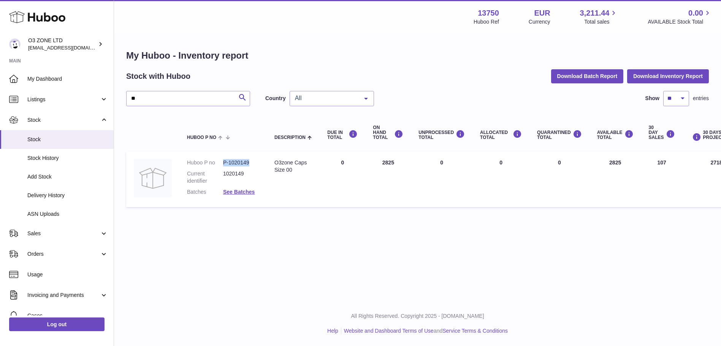
drag, startPoint x: 256, startPoint y: 164, endPoint x: 221, endPoint y: 165, distance: 35.4
click at [221, 165] on dl "Huboo P no P-1020149 Current identifier 1020149 Batches See Batches" at bounding box center [223, 179] width 72 height 40
copy dl "P-1020149"
click at [182, 99] on input "**" at bounding box center [188, 98] width 124 height 15
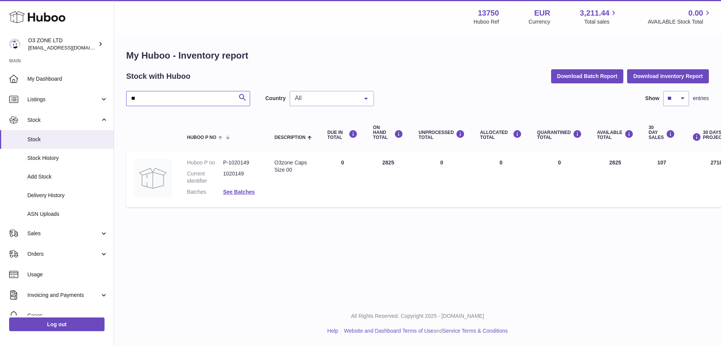
click at [182, 99] on input "**" at bounding box center [188, 98] width 124 height 15
paste input "*********"
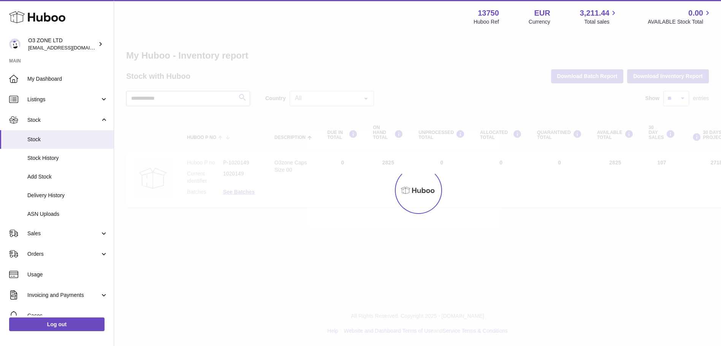
type input "**********"
click at [156, 94] on div at bounding box center [417, 189] width 607 height 311
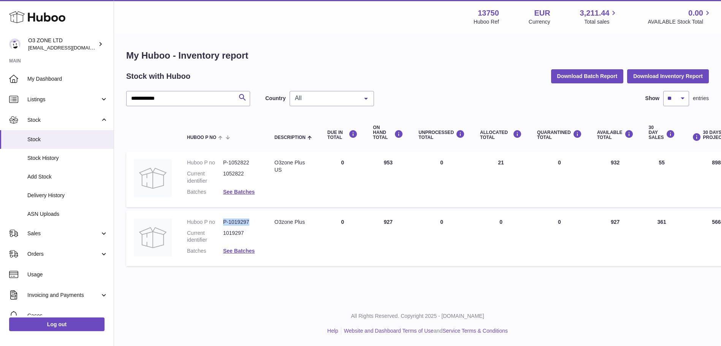
drag, startPoint x: 250, startPoint y: 222, endPoint x: 218, endPoint y: 221, distance: 32.0
click at [218, 221] on dl "Huboo P no P-1019297 Current identifier 1019297 Batches See Batches" at bounding box center [223, 238] width 72 height 40
copy dl "P-1019297"
click at [33, 232] on span "Sales" at bounding box center [63, 233] width 73 height 7
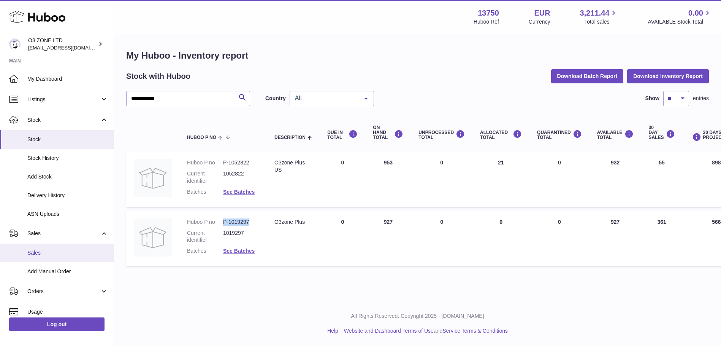
drag, startPoint x: 47, startPoint y: 251, endPoint x: 50, endPoint y: 254, distance: 4.0
click at [47, 251] on span "Sales" at bounding box center [67, 252] width 81 height 7
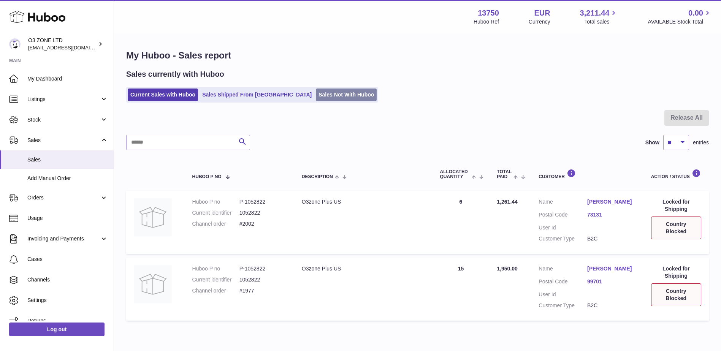
click at [316, 94] on link "Sales Not With Huboo" at bounding box center [346, 95] width 61 height 13
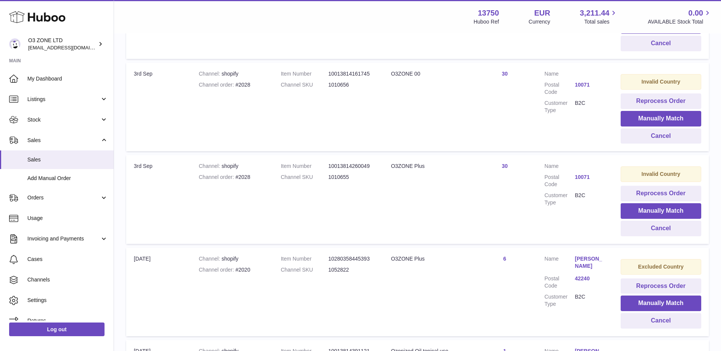
scroll to position [266, 0]
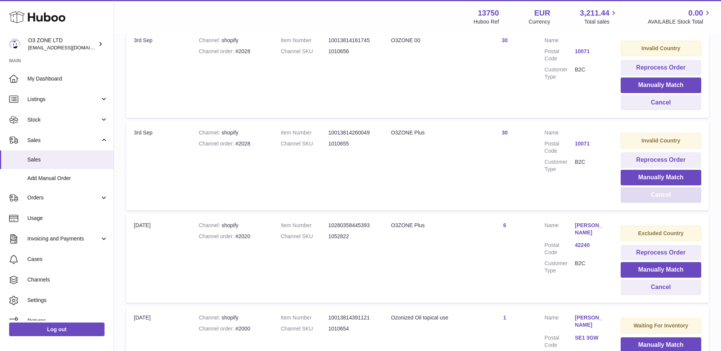
click at [654, 194] on button "Cancel" at bounding box center [661, 195] width 81 height 16
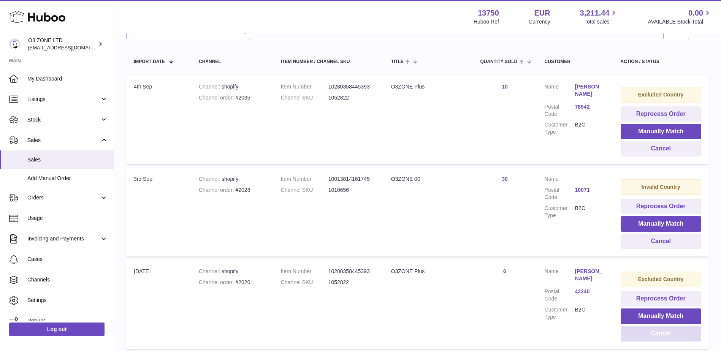
scroll to position [114, 0]
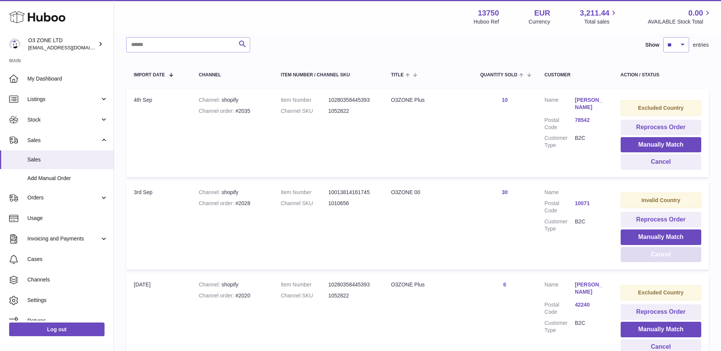
click at [662, 253] on button "Cancel" at bounding box center [661, 255] width 81 height 16
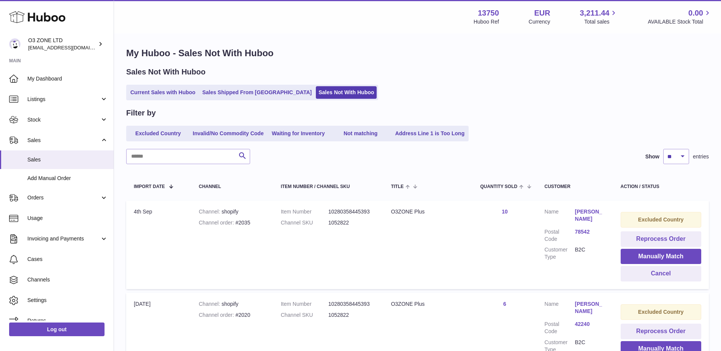
scroll to position [0, 0]
